Goal: Task Accomplishment & Management: Manage account settings

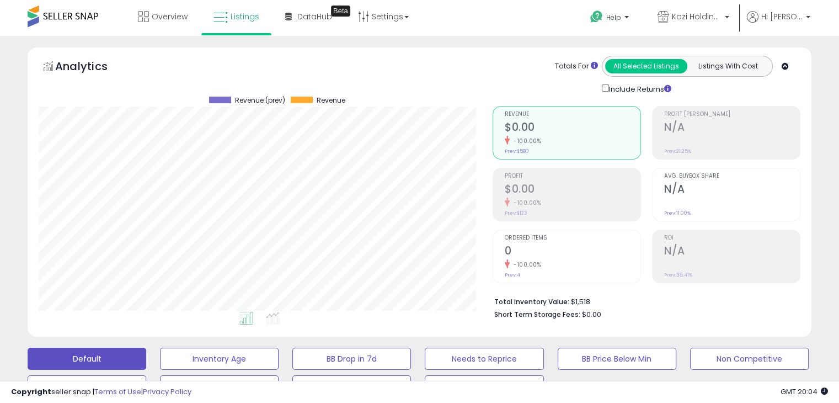
click at [85, 14] on span at bounding box center [63, 17] width 71 height 22
click at [55, 23] on span at bounding box center [63, 17] width 71 height 22
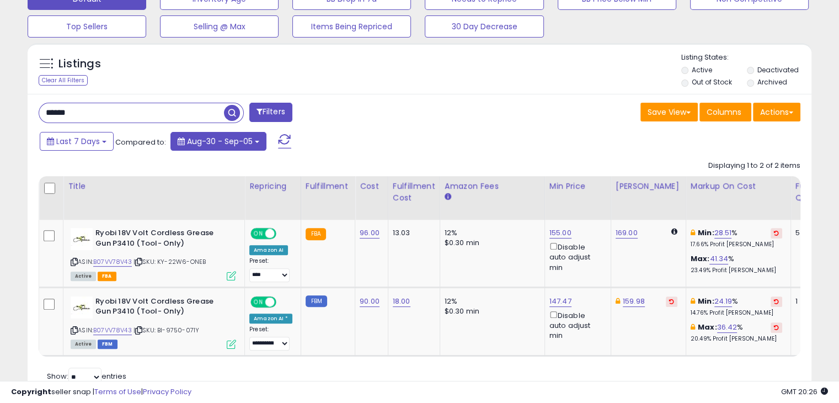
scroll to position [358, 0]
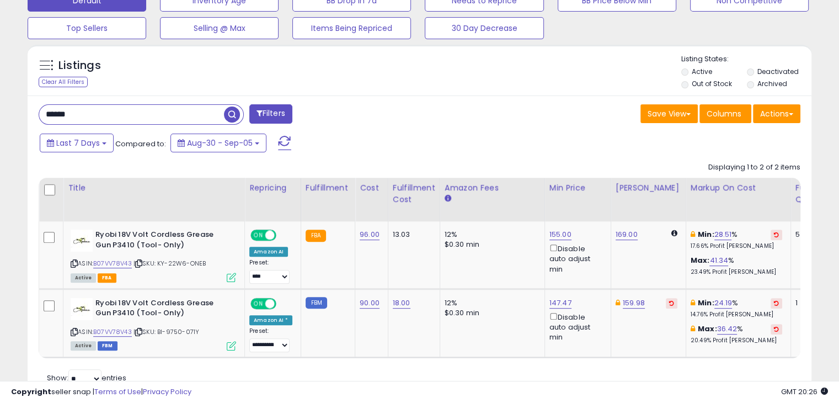
click at [181, 115] on input "******" at bounding box center [131, 114] width 185 height 19
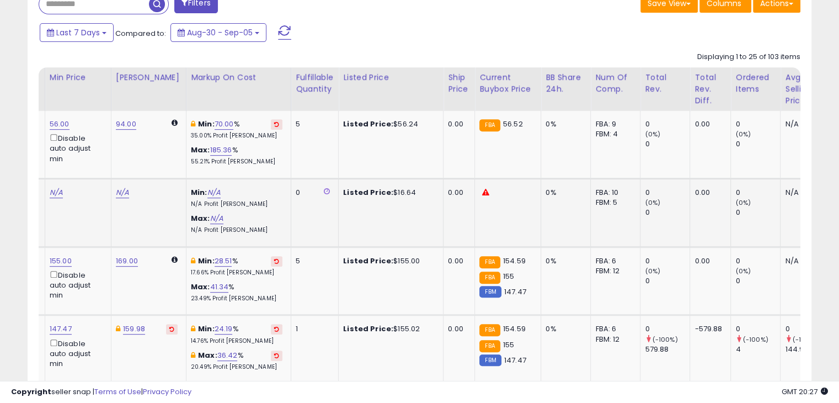
scroll to position [0, 503]
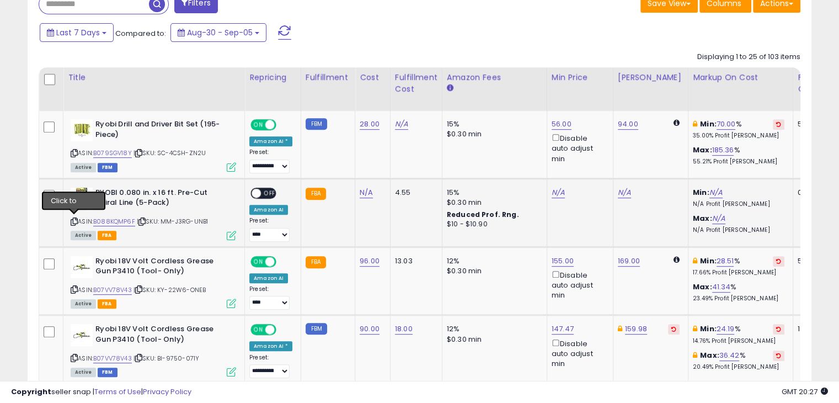
click at [72, 221] on icon at bounding box center [74, 221] width 7 height 6
click at [366, 190] on link "N/A" at bounding box center [366, 192] width 13 height 11
type input "*"
click button "submit" at bounding box center [392, 164] width 19 height 17
click at [556, 190] on link "19.00" at bounding box center [561, 192] width 18 height 11
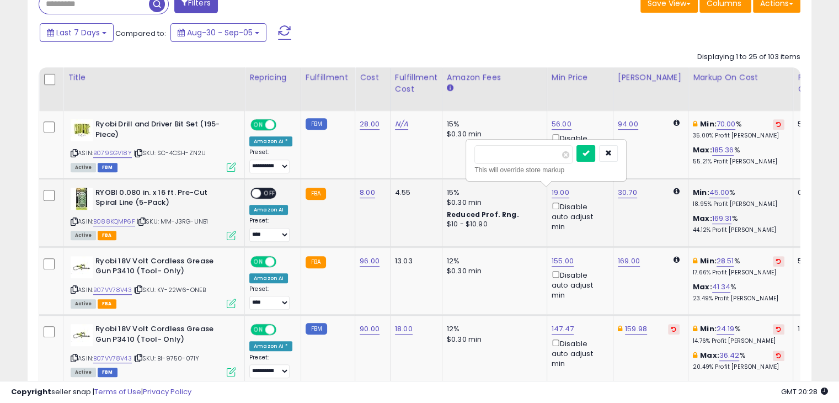
type input "*****"
click button "submit" at bounding box center [585, 153] width 19 height 17
click at [270, 192] on span "OFF" at bounding box center [270, 192] width 18 height 9
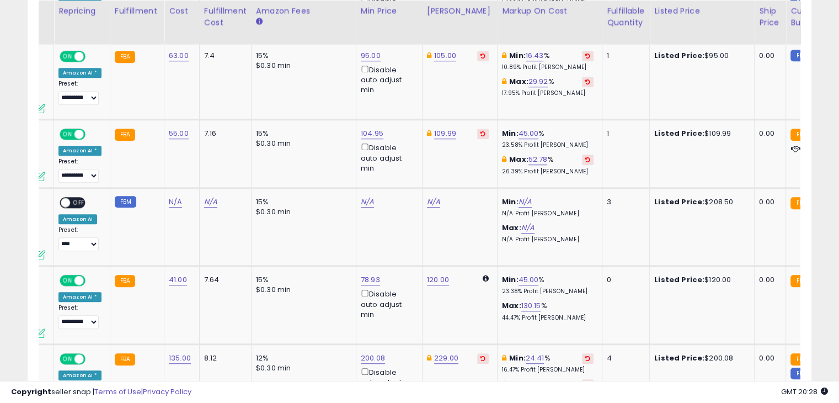
scroll to position [0, 204]
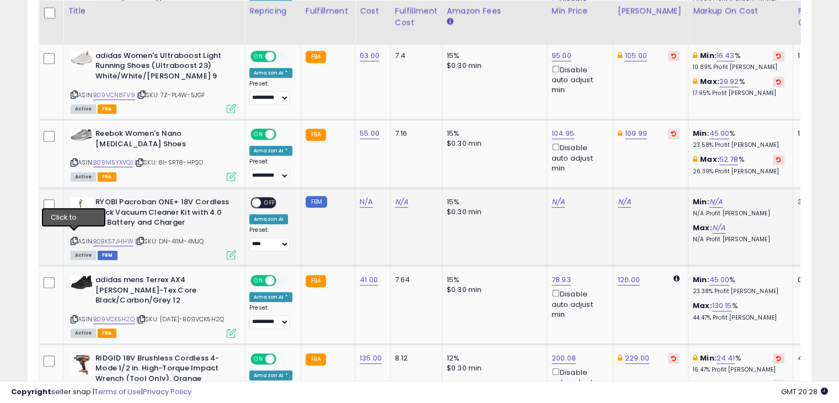
click at [73, 238] on icon at bounding box center [74, 241] width 7 height 6
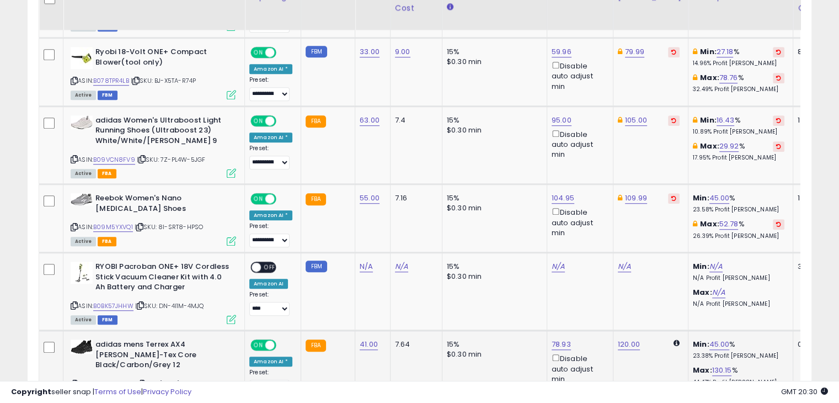
scroll to position [798, 0]
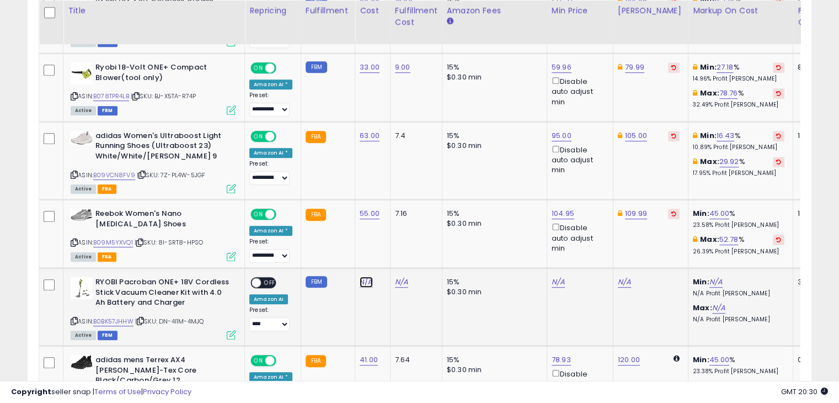
click at [363, 276] on link "N/A" at bounding box center [366, 281] width 13 height 11
type input "***"
click button "submit" at bounding box center [392, 251] width 19 height 17
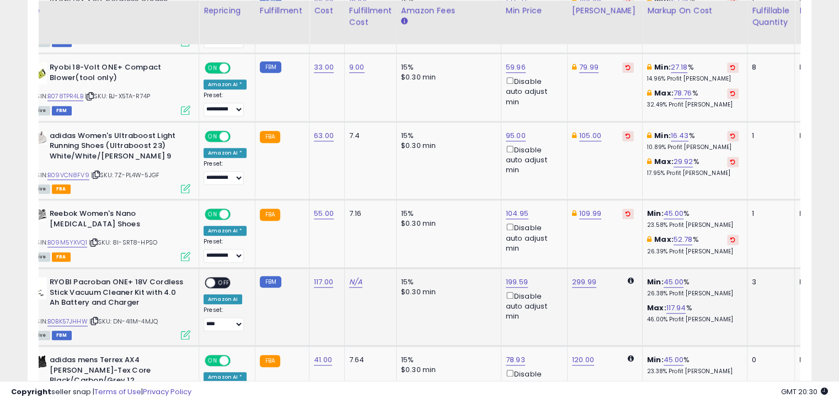
scroll to position [0, 46]
click at [516, 279] on link "199.59" at bounding box center [517, 281] width 22 height 11
type input "*"
type input "***"
click button "submit" at bounding box center [542, 240] width 19 height 17
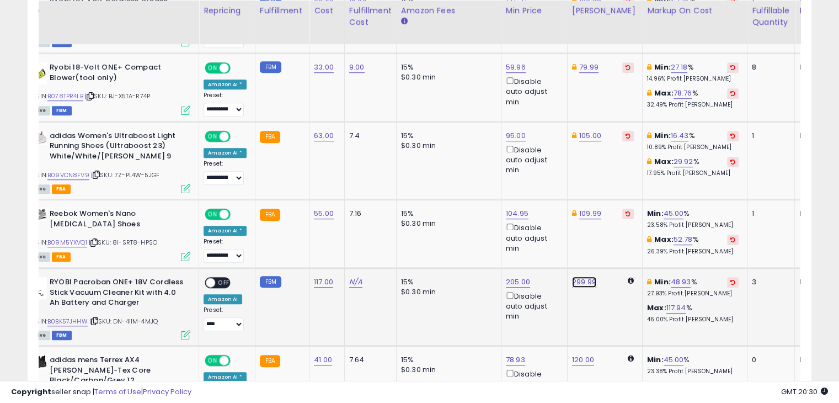
click at [577, 279] on link "299.99" at bounding box center [584, 281] width 24 height 11
type input "*"
type input "******"
click button "submit" at bounding box center [609, 240] width 19 height 17
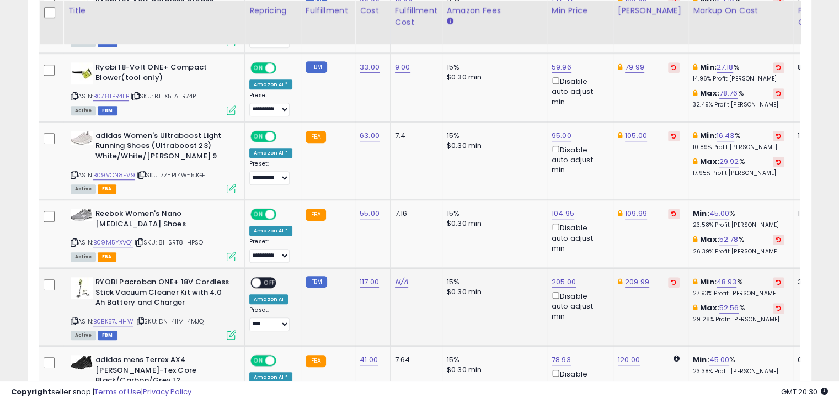
click at [270, 278] on span "OFF" at bounding box center [270, 282] width 18 height 9
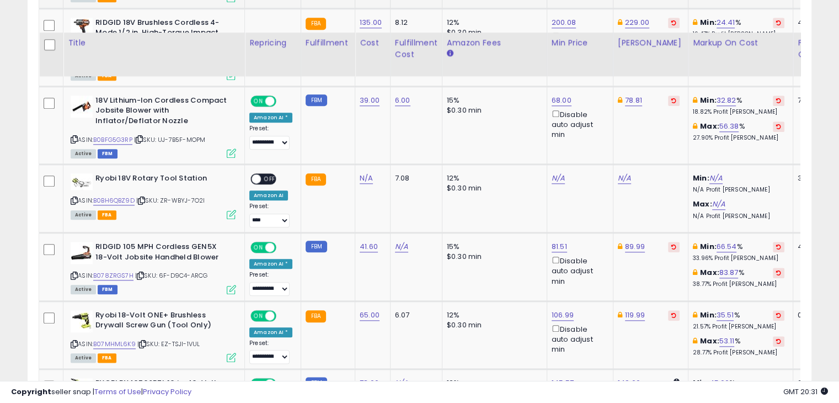
scroll to position [1246, 0]
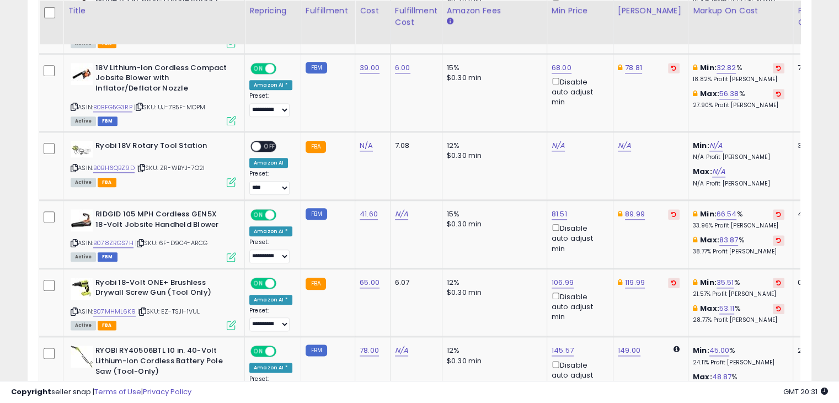
click at [327, 223] on td "FBM" at bounding box center [328, 234] width 54 height 68
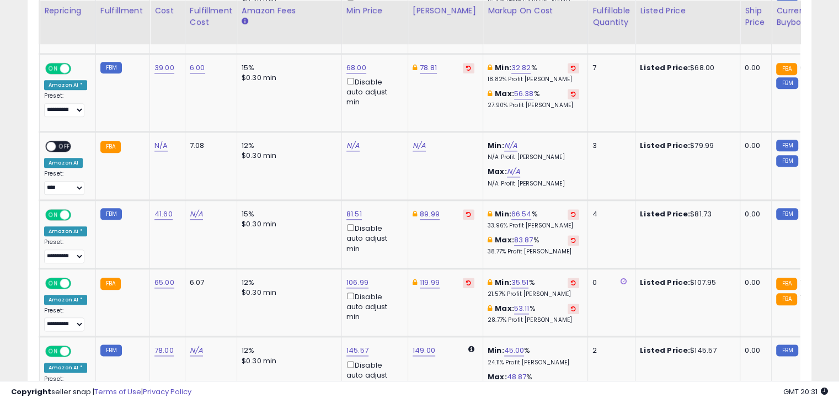
scroll to position [0, 224]
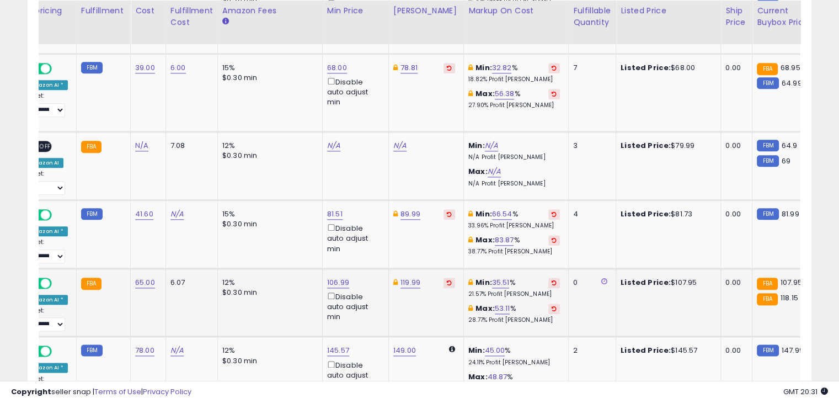
click at [393, 279] on icon at bounding box center [395, 282] width 4 height 7
click at [394, 286] on td "119.99" at bounding box center [425, 302] width 75 height 68
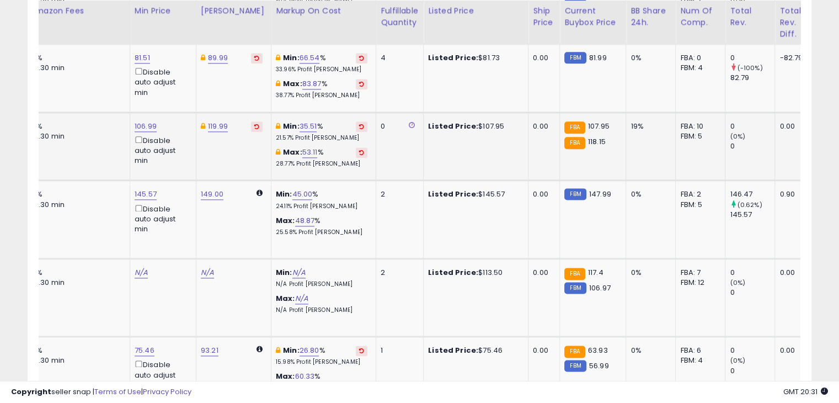
scroll to position [0, 7]
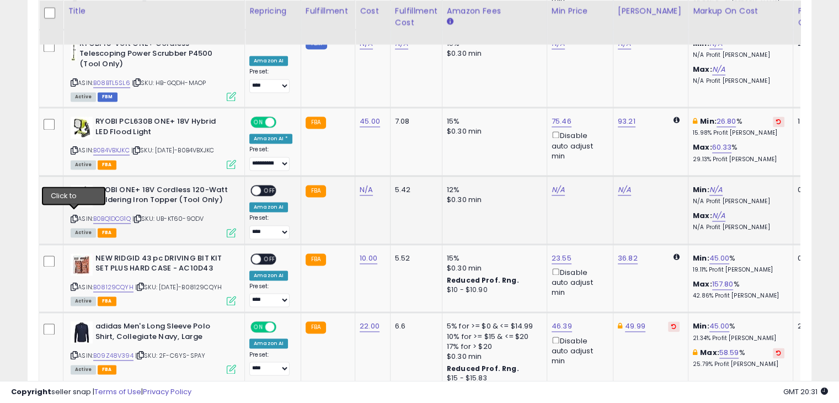
click at [73, 216] on icon at bounding box center [74, 219] width 7 height 6
click at [362, 186] on link "N/A" at bounding box center [366, 189] width 13 height 11
type input "*****"
click button "submit" at bounding box center [392, 160] width 19 height 17
click at [555, 185] on link "50.64" at bounding box center [562, 189] width 20 height 11
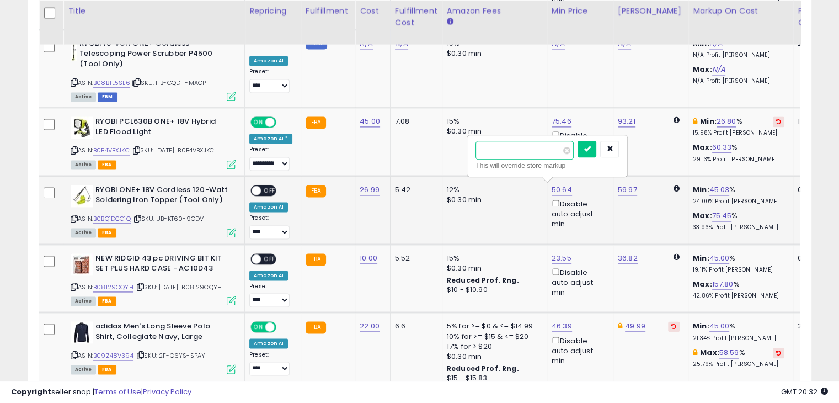
type input "*"
type input "**"
click button "submit" at bounding box center [586, 149] width 19 height 17
click at [618, 185] on link "59.97" at bounding box center [627, 189] width 19 height 11
type input "*"
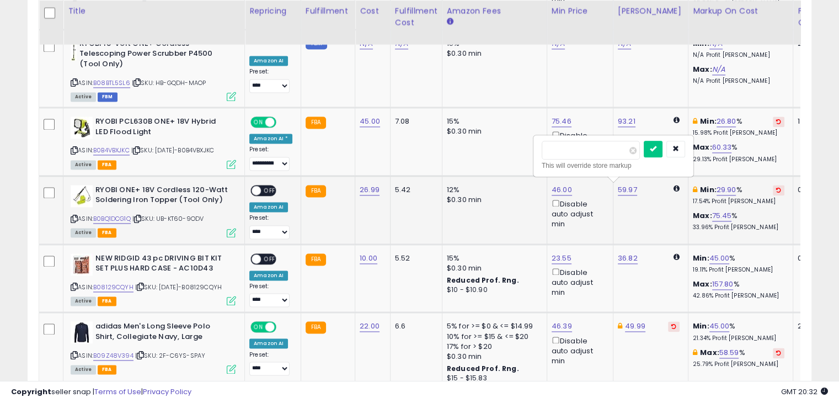
type input "*****"
click button "submit" at bounding box center [653, 149] width 19 height 17
click at [265, 186] on span "OFF" at bounding box center [270, 189] width 18 height 9
click at [76, 284] on icon at bounding box center [74, 287] width 7 height 6
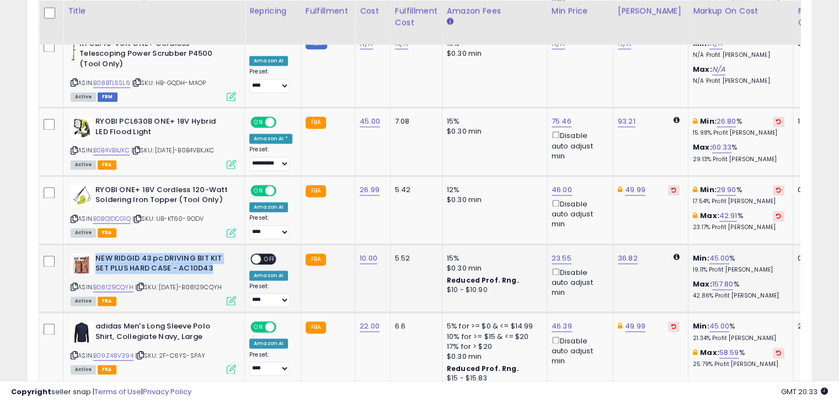
drag, startPoint x: 95, startPoint y: 253, endPoint x: 216, endPoint y: 260, distance: 121.0
click at [216, 260] on b "NEW RIDGID 43 pc DRIVING BIT KIT SET PLUS HARD CASE - AC10D43" at bounding box center [162, 264] width 134 height 23
copy b "NEW RIDGID 43 pc DRIVING BIT KIT SET PLUS HARD CASE - AC10D43"
click at [360, 254] on link "10.00" at bounding box center [369, 258] width 18 height 11
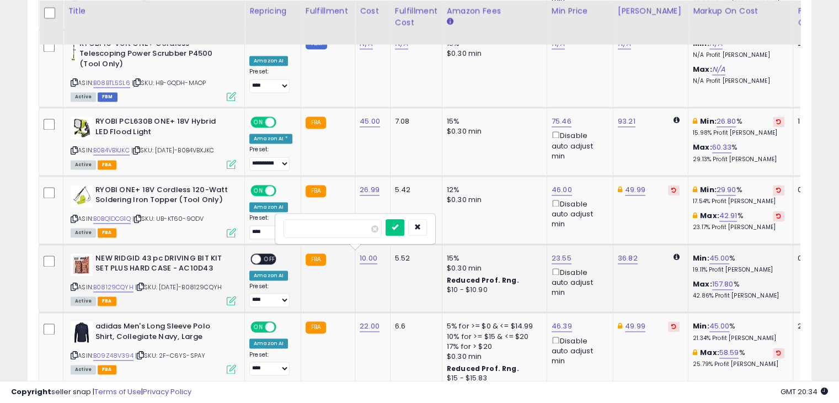
type input "*"
click button "submit" at bounding box center [395, 227] width 19 height 17
click at [555, 258] on link "21.85" at bounding box center [561, 258] width 18 height 11
type input "*****"
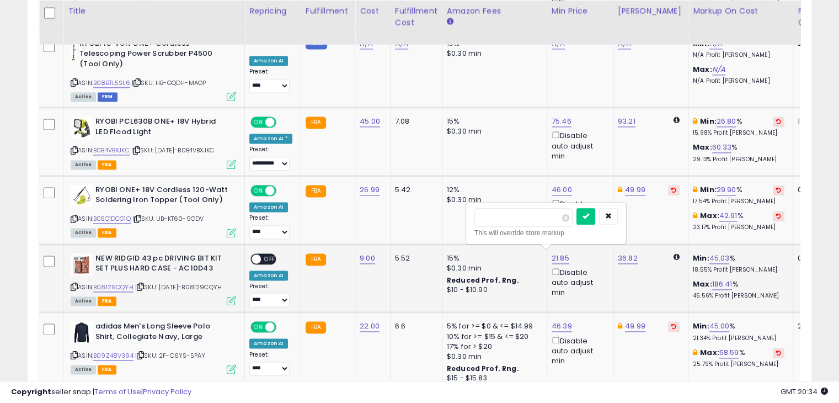
click button "submit" at bounding box center [585, 216] width 19 height 17
click at [627, 254] on link "36.82" at bounding box center [628, 258] width 20 height 11
type input "*"
type input "*****"
click button "submit" at bounding box center [653, 216] width 19 height 17
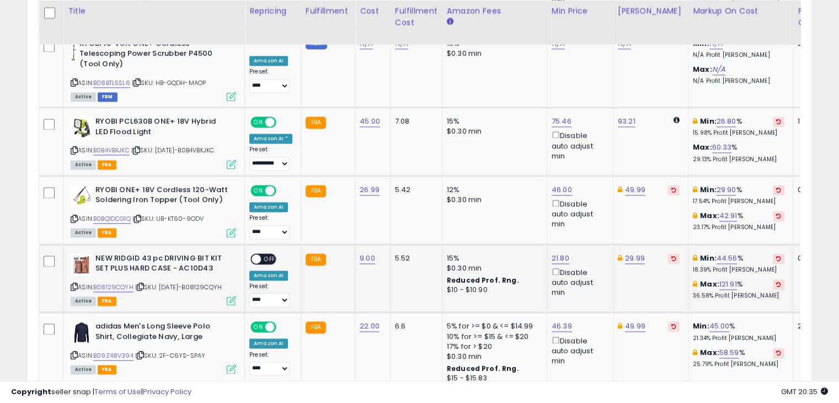
click at [272, 254] on span "OFF" at bounding box center [270, 258] width 18 height 9
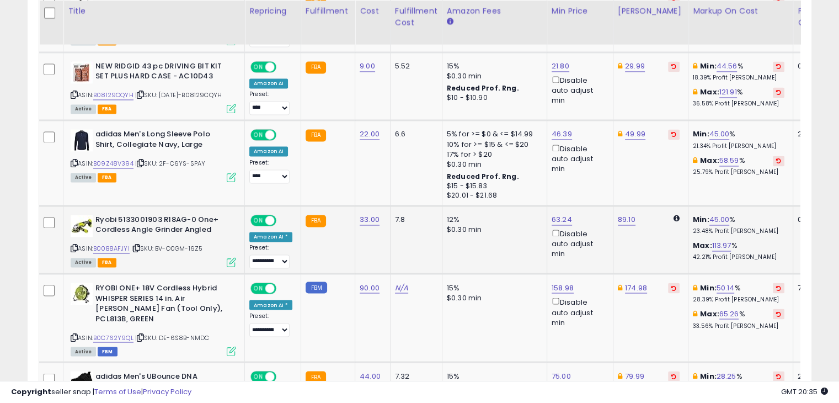
scroll to position [0, 282]
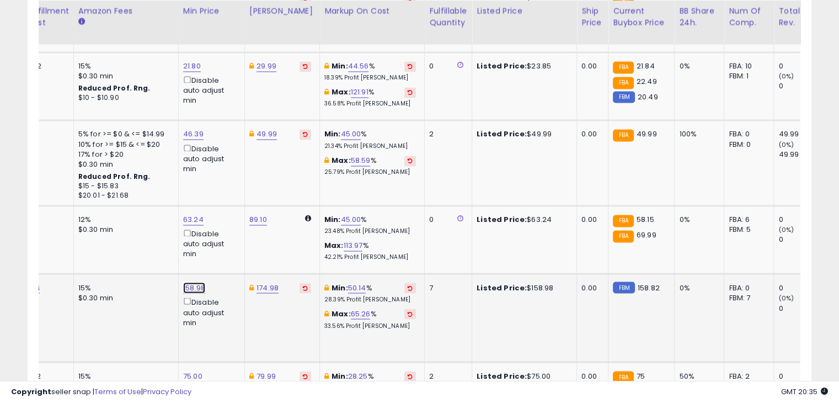
click at [195, 292] on link "158.98" at bounding box center [194, 287] width 22 height 11
type input "******"
click button "submit" at bounding box center [220, 252] width 19 height 17
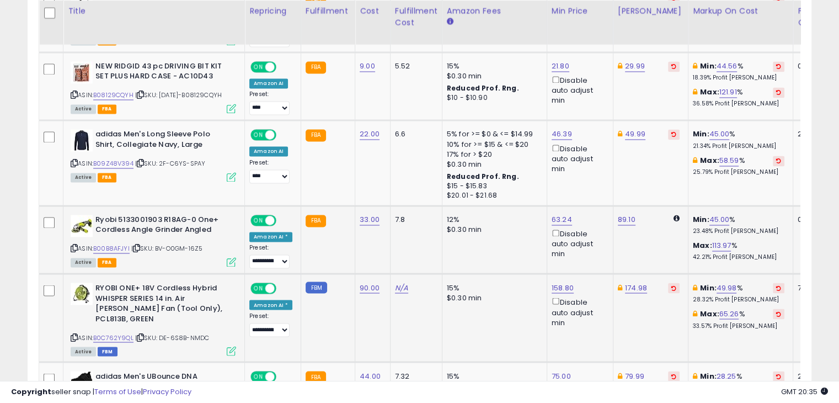
click at [69, 247] on div "Ryobi 5133001903 R18AG-0 One+ Cordless Angle [MEDICAL_DATA] Angled ASIN: B00B8A…" at bounding box center [152, 240] width 168 height 51
click at [72, 248] on icon at bounding box center [74, 248] width 7 height 6
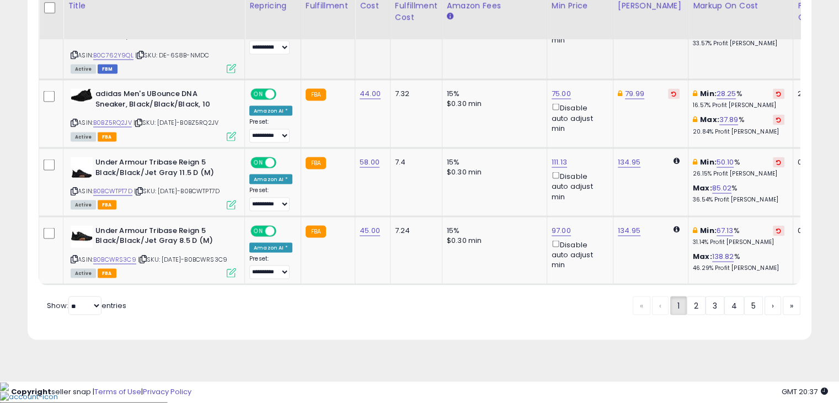
scroll to position [2100, 0]
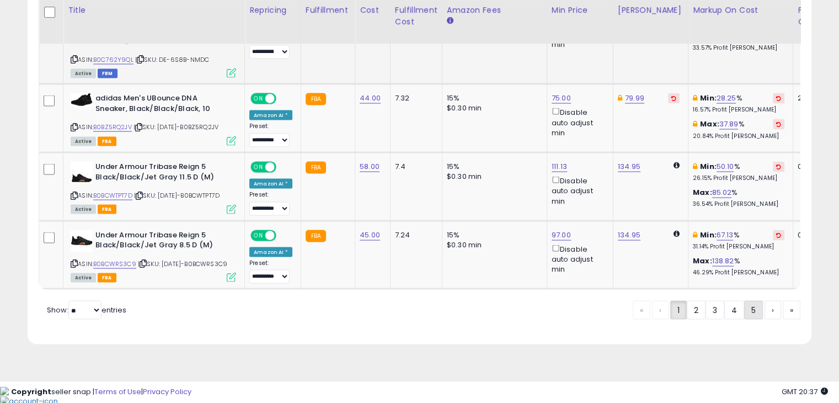
click at [755, 319] on link "5" at bounding box center [753, 310] width 19 height 19
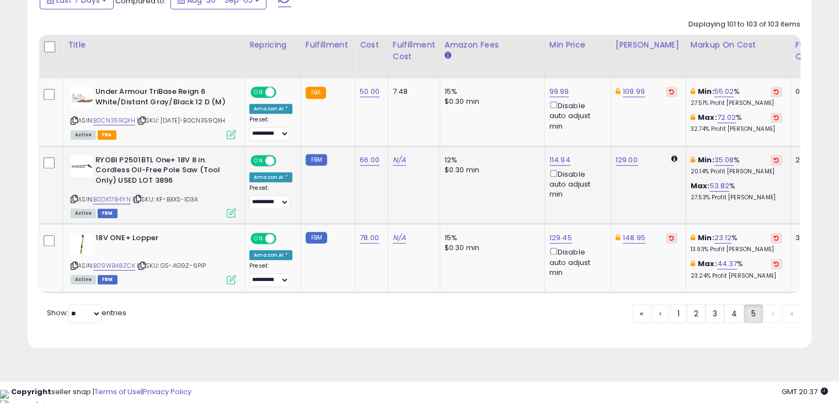
scroll to position [0, 187]
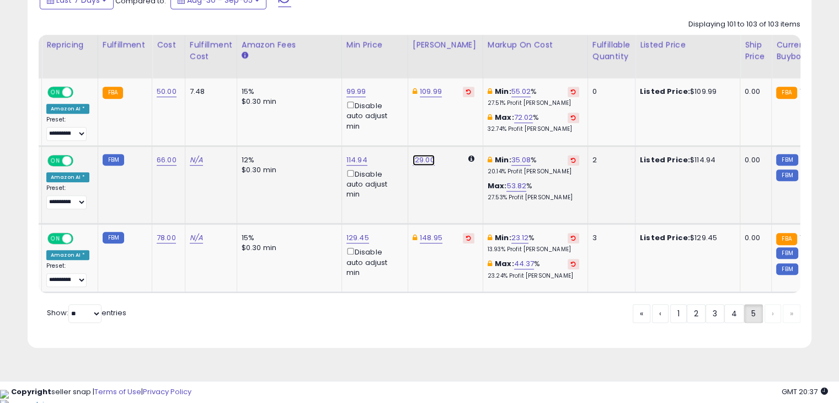
click at [414, 164] on link "129.00" at bounding box center [424, 159] width 22 height 11
type input "*"
type input "******"
click button "submit" at bounding box center [449, 128] width 19 height 17
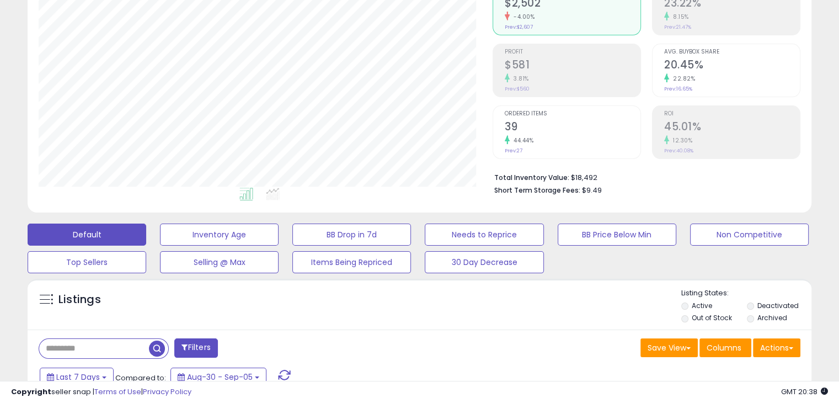
scroll to position [0, 0]
